Goal: Task Accomplishment & Management: Manage account settings

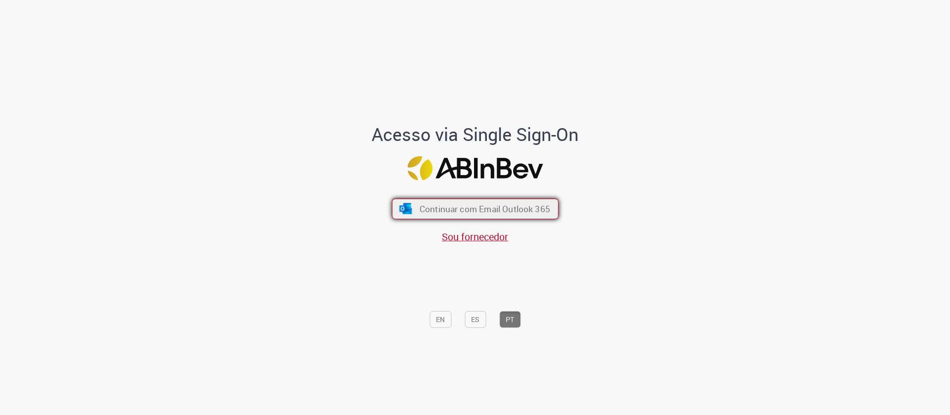
click at [472, 213] on span "Continuar com Email Outlook 365" at bounding box center [484, 208] width 131 height 11
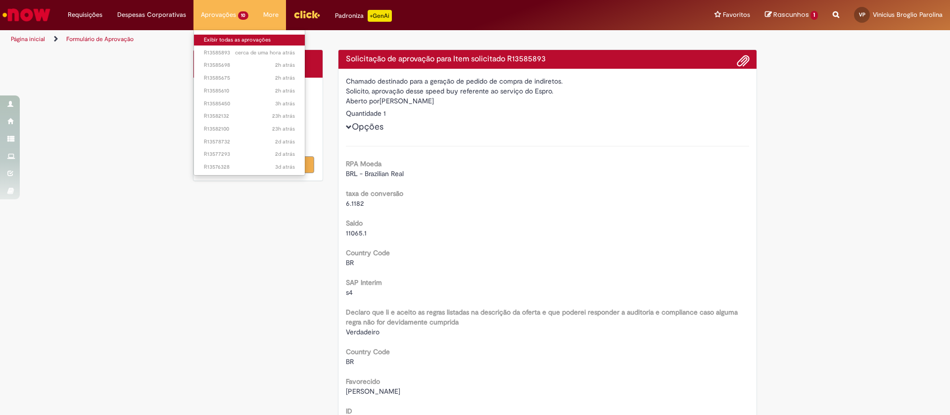
click at [249, 42] on link "Exibir todas as aprovações" at bounding box center [249, 40] width 111 height 11
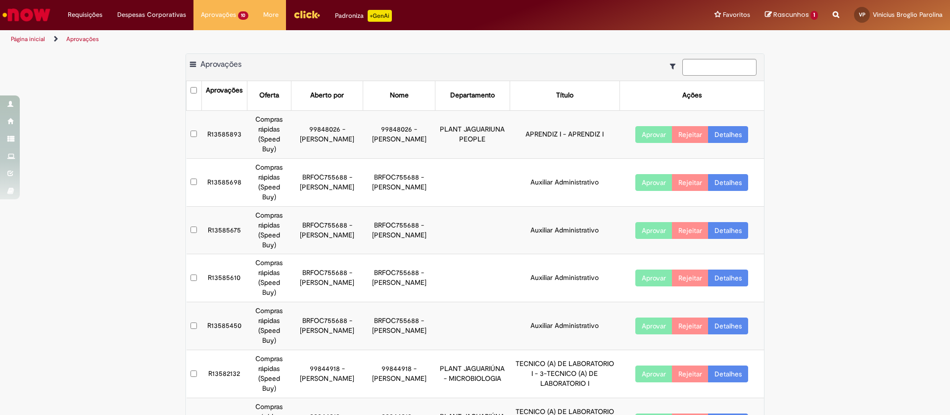
click at [641, 327] on button "Aprovar" at bounding box center [653, 326] width 37 height 17
click at [639, 185] on button "Aprovar" at bounding box center [653, 182] width 37 height 17
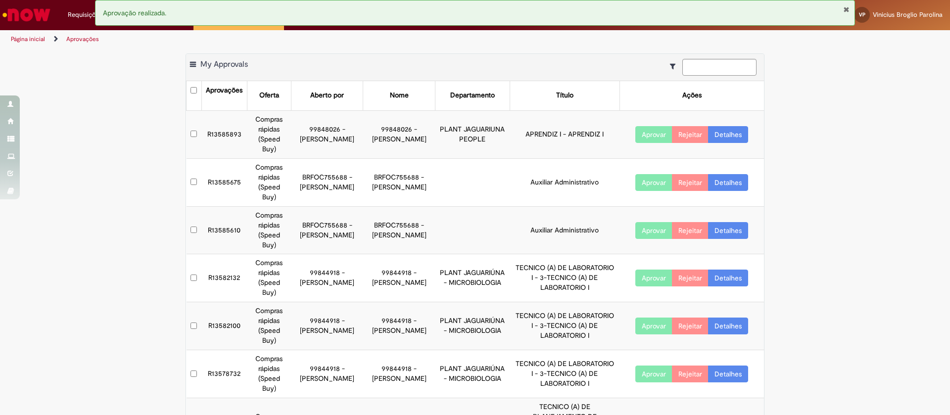
click at [649, 185] on button "Aprovar" at bounding box center [653, 182] width 37 height 17
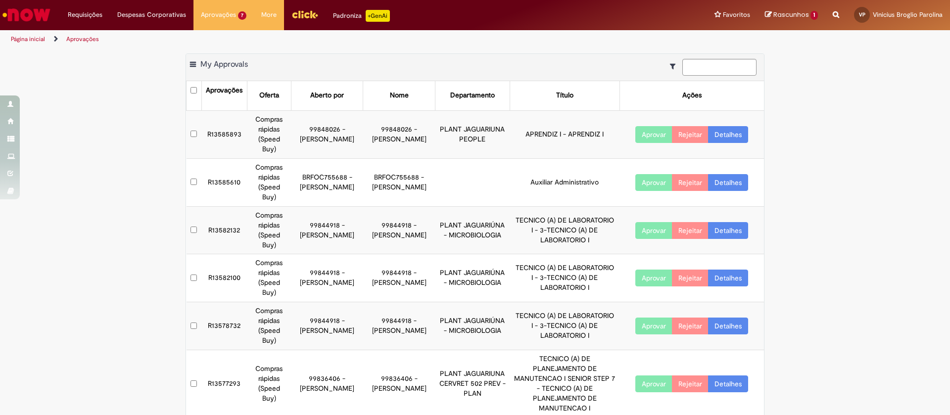
click at [644, 183] on button "Aprovar" at bounding box center [653, 182] width 37 height 17
